Goal: Find specific page/section: Find specific page/section

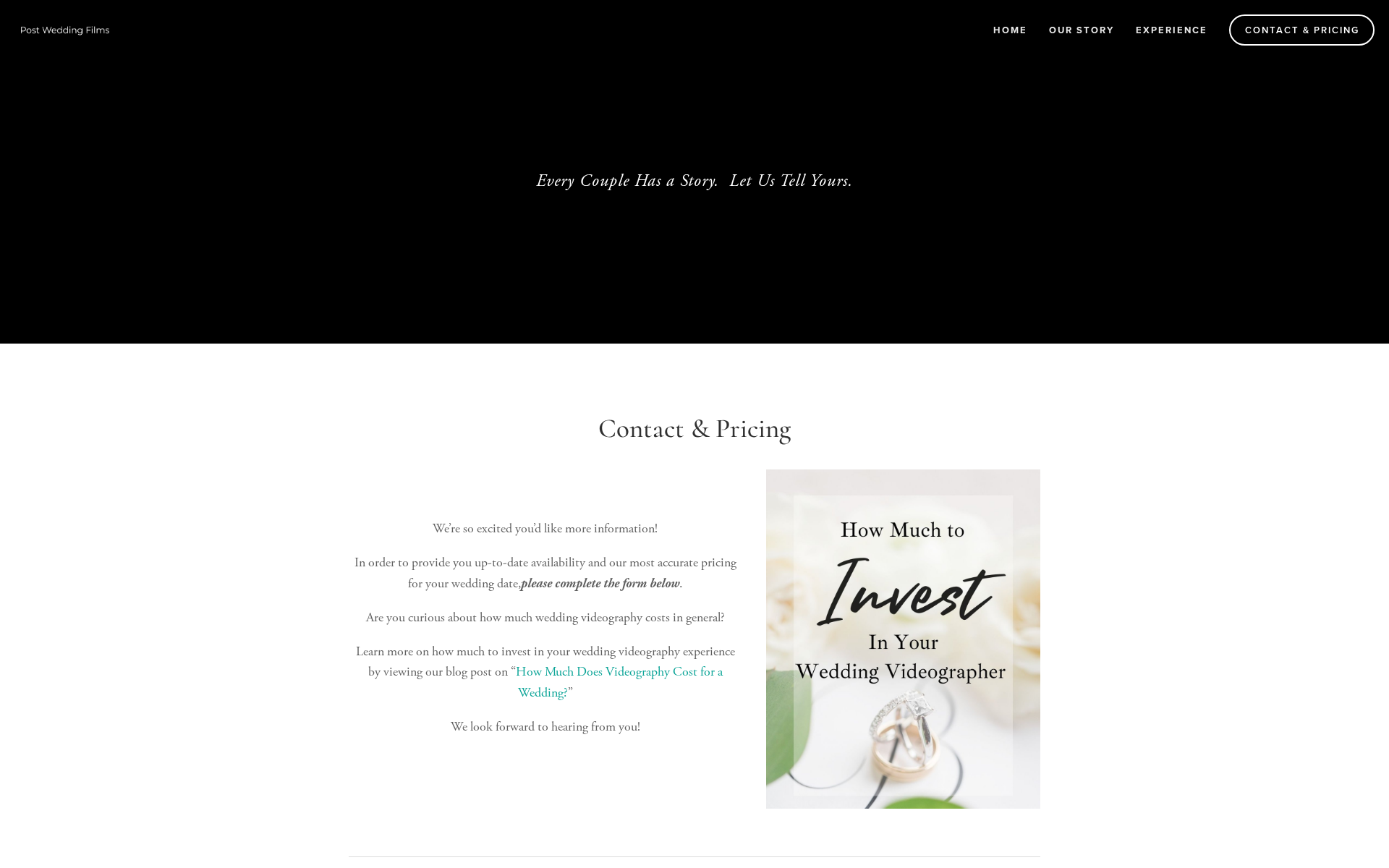
select select "Choose an answer"
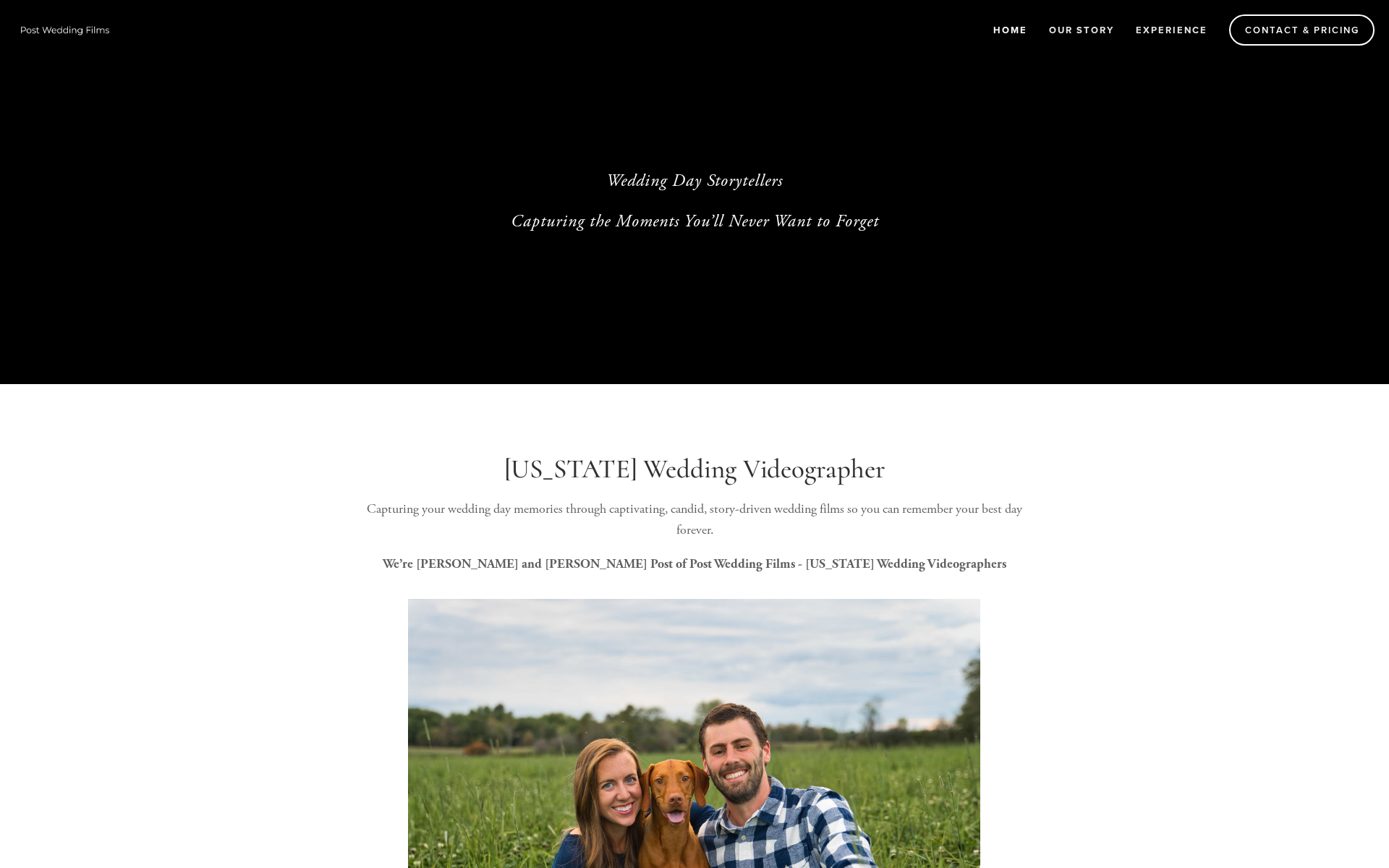
select select "Choose an answer"
